Goal: Find specific page/section: Find specific page/section

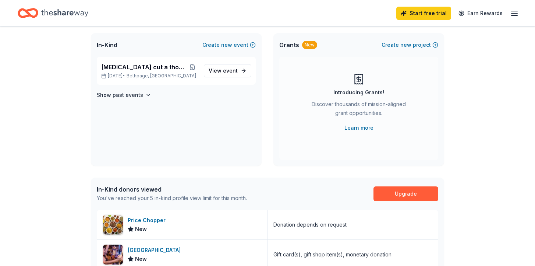
scroll to position [34, 0]
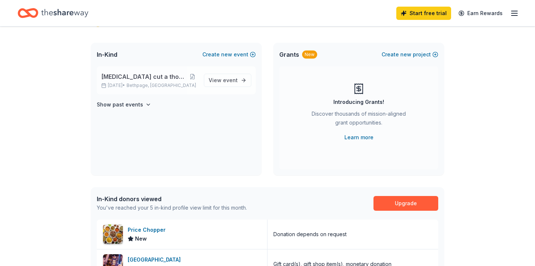
click at [134, 82] on p "[DATE] • [GEOGRAPHIC_DATA], [GEOGRAPHIC_DATA]" at bounding box center [149, 85] width 97 height 6
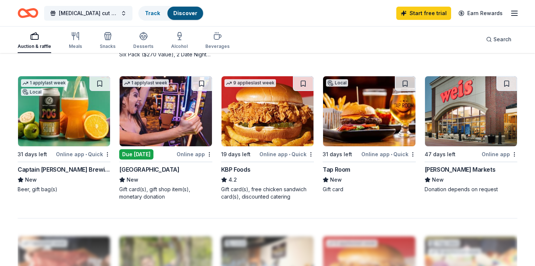
scroll to position [485, 0]
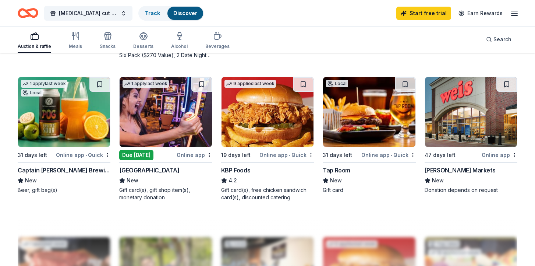
click at [339, 170] on div "Tap Room" at bounding box center [337, 170] width 28 height 9
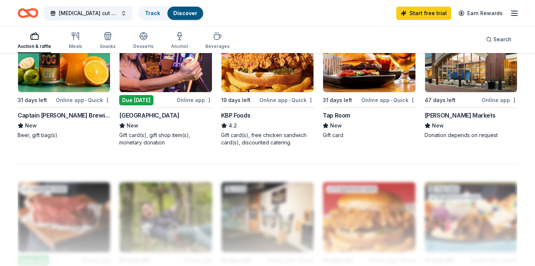
scroll to position [503, 0]
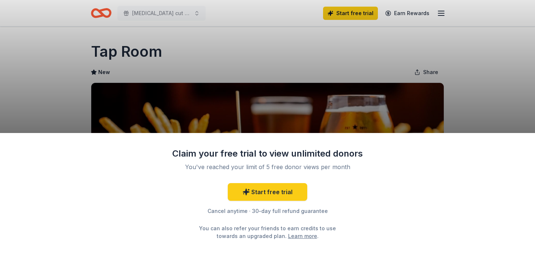
click at [371, 74] on div "Claim your free trial to view unlimited donors You've reached your limit of 5 f…" at bounding box center [267, 133] width 535 height 266
